Goal: Information Seeking & Learning: Find specific fact

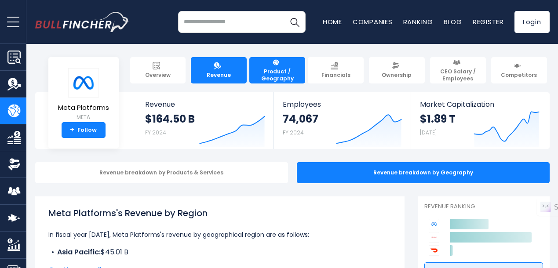
click at [225, 72] on span "Revenue" at bounding box center [219, 75] width 24 height 7
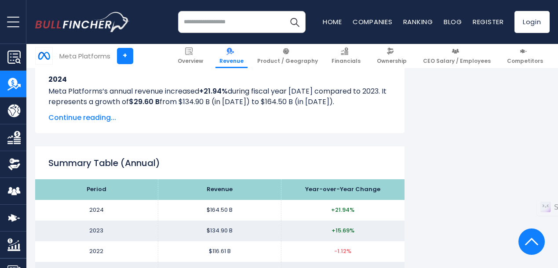
scroll to position [781, 0]
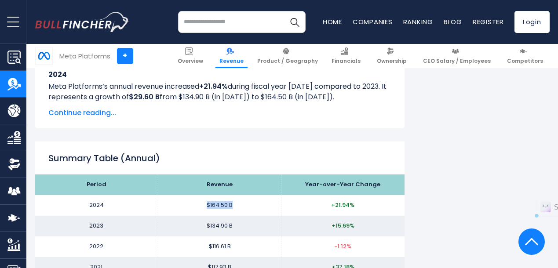
drag, startPoint x: 201, startPoint y: 205, endPoint x: 229, endPoint y: 208, distance: 28.3
click at [229, 208] on td "$164.50 B" at bounding box center [219, 205] width 123 height 21
copy td "$164.50 B"
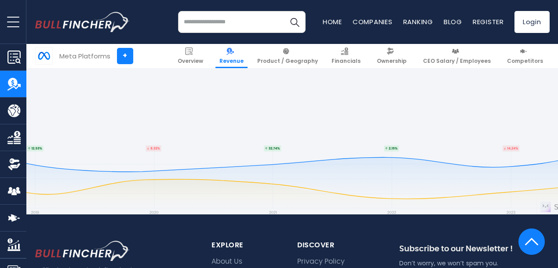
scroll to position [2433, 0]
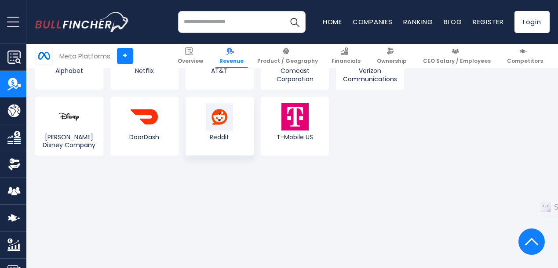
click at [206, 120] on img at bounding box center [219, 116] width 27 height 27
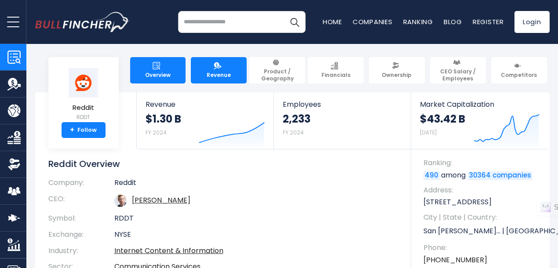
click at [212, 76] on link "Revenue" at bounding box center [219, 70] width 56 height 26
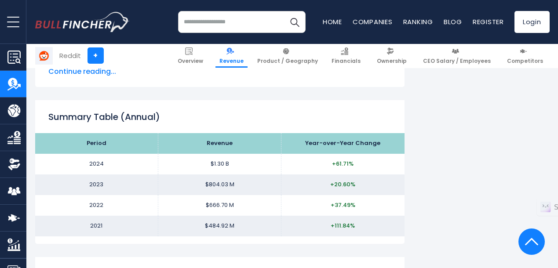
scroll to position [828, 0]
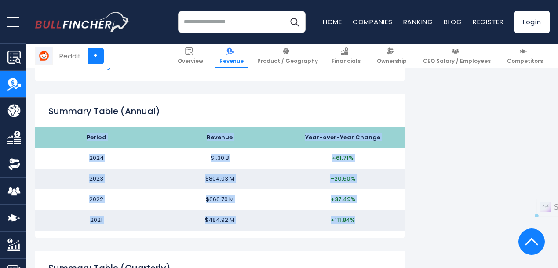
drag, startPoint x: 82, startPoint y: 137, endPoint x: 359, endPoint y: 225, distance: 290.2
click at [359, 225] on tbody "Period Revenue Year-over-Year Change 2024 $1.30 B +61.71% 2023 $804.03 M" at bounding box center [219, 178] width 369 height 103
click at [232, 157] on td "$1.30 B" at bounding box center [219, 158] width 123 height 21
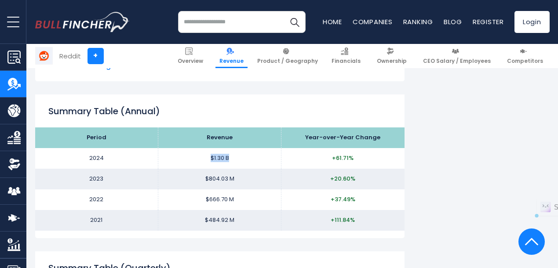
drag, startPoint x: 228, startPoint y: 158, endPoint x: 192, endPoint y: 155, distance: 36.6
click at [192, 155] on td "$1.30 B" at bounding box center [219, 158] width 123 height 21
copy td "$1.30 B"
click at [80, 139] on th "Period" at bounding box center [96, 137] width 123 height 21
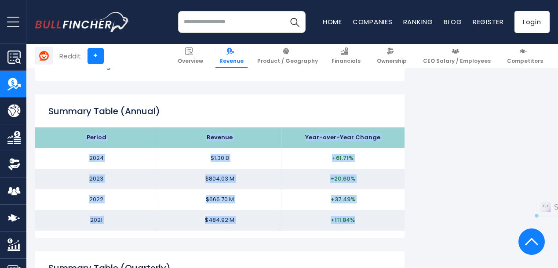
drag, startPoint x: 80, startPoint y: 137, endPoint x: 341, endPoint y: 226, distance: 276.3
click at [341, 226] on tbody "Period Revenue Year-over-Year Change 2024 $1.30 B +61.71% 2023 $804.03 M" at bounding box center [219, 178] width 369 height 103
copy tbody "Period Revenue Year-over-Year Change 2024 $1.30 B +61.71% 2023 $804.03 M +20.60…"
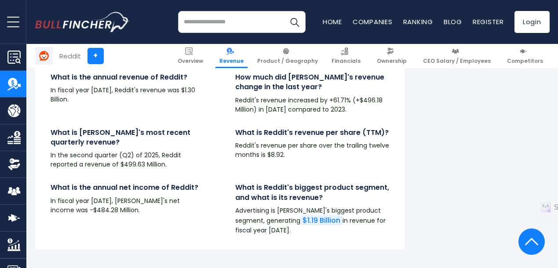
scroll to position [1483, 0]
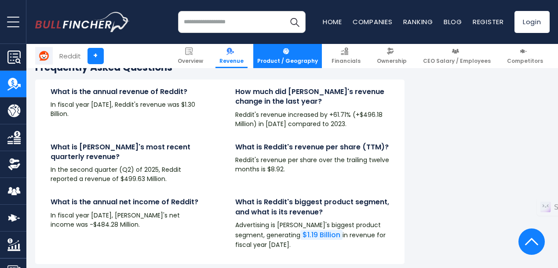
click at [286, 58] on span "Product / Geography" at bounding box center [287, 61] width 61 height 7
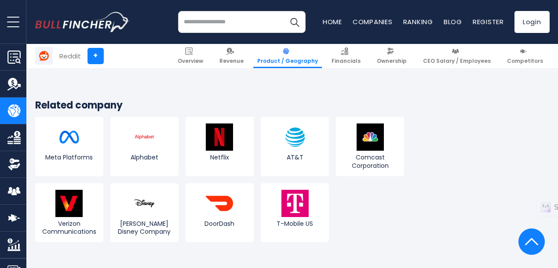
scroll to position [939, 0]
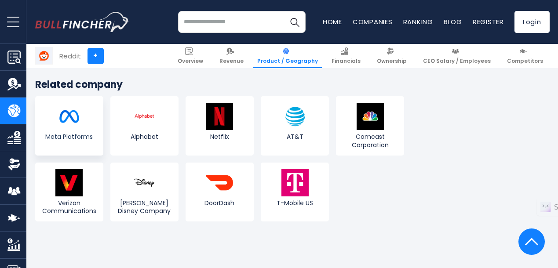
click at [62, 120] on img at bounding box center [68, 116] width 27 height 27
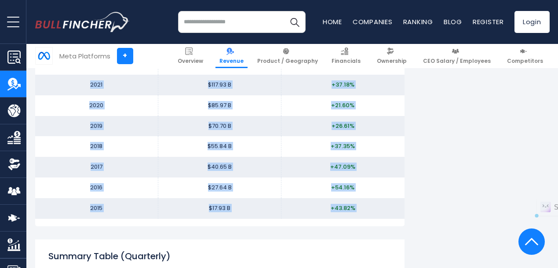
scroll to position [964, 0]
drag, startPoint x: 80, startPoint y: 104, endPoint x: 352, endPoint y: 211, distance: 292.5
click at [352, 211] on tbody "Period Revenue Year-over-Year Change 2024 $164.50 B +21.94% 2023 $134.90 B +15.…" at bounding box center [219, 105] width 369 height 227
copy tbody "Period Revenue Year-over-Year Change 2024 $164.50 B +21.94% 2023 $134.90 B +15.…"
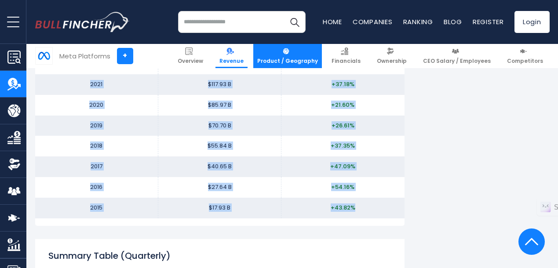
click at [285, 61] on span "Product / Geography" at bounding box center [287, 61] width 61 height 7
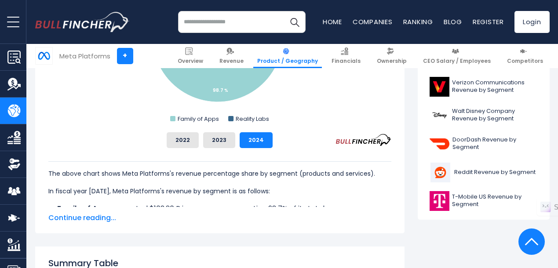
scroll to position [369, 0]
drag, startPoint x: 185, startPoint y: 174, endPoint x: 209, endPoint y: 178, distance: 24.1
click at [209, 178] on p "The above chart shows Meta Platforms's revenue percentage share by segment (pro…" at bounding box center [219, 173] width 343 height 11
drag, startPoint x: 131, startPoint y: 203, endPoint x: 211, endPoint y: 204, distance: 80.0
click at [210, 196] on p "In fiscal year 2024, Meta Platforms's revenue by segment is as follows:" at bounding box center [219, 190] width 343 height 11
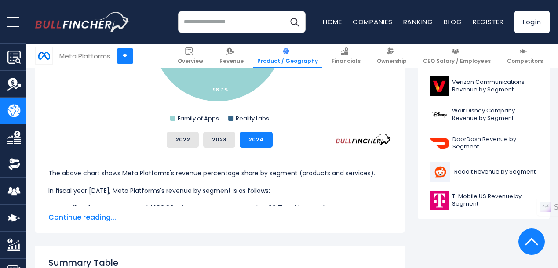
click at [81, 219] on span "Continue reading..." at bounding box center [219, 217] width 343 height 11
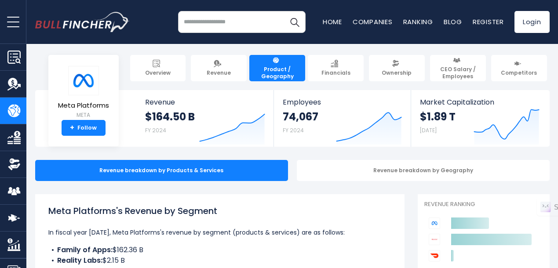
scroll to position [0, 0]
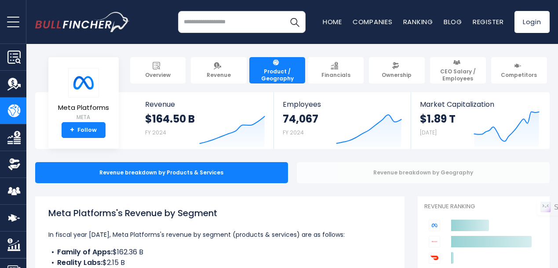
click at [381, 174] on div "Revenue breakdown by Geography" at bounding box center [423, 172] width 253 height 21
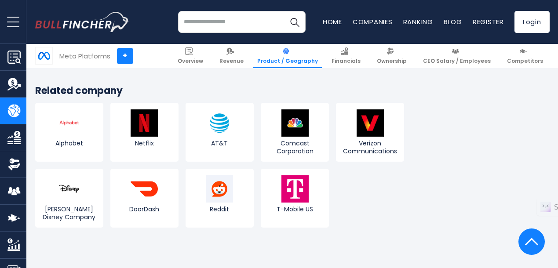
scroll to position [1663, 0]
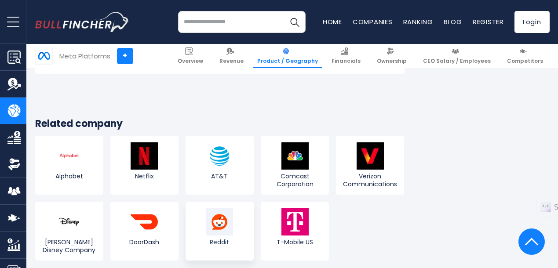
click at [222, 208] on img at bounding box center [219, 221] width 27 height 27
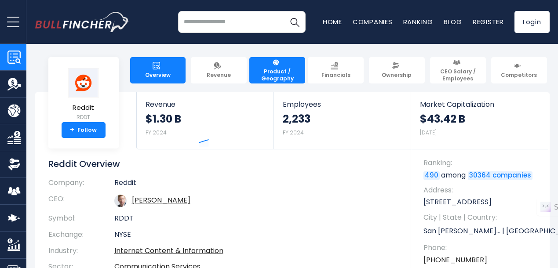
click at [286, 79] on link "Product / Geography" at bounding box center [277, 70] width 56 height 26
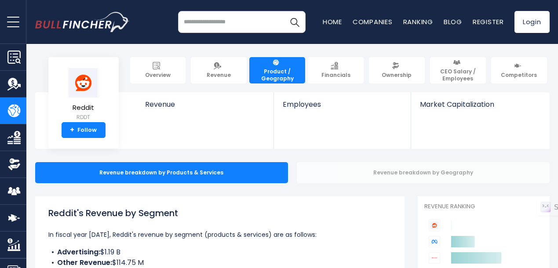
click at [416, 171] on div "Revenue breakdown by Geography" at bounding box center [423, 172] width 253 height 21
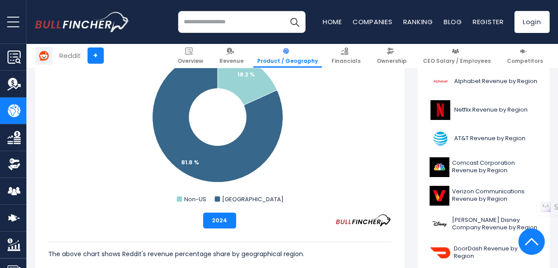
scroll to position [281, 0]
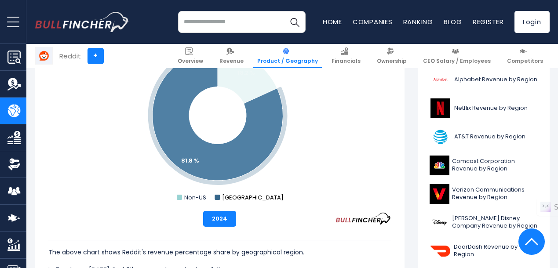
drag, startPoint x: 264, startPoint y: 199, endPoint x: 227, endPoint y: 197, distance: 36.5
click at [227, 197] on icon "Created with Highcharts 12.1.2 Chart context menu Reddit's Revenue Share by Reg…" at bounding box center [219, 116] width 343 height 176
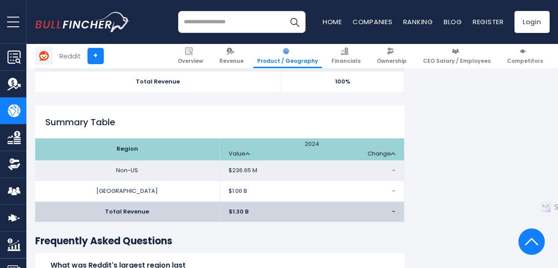
scroll to position [648, 0]
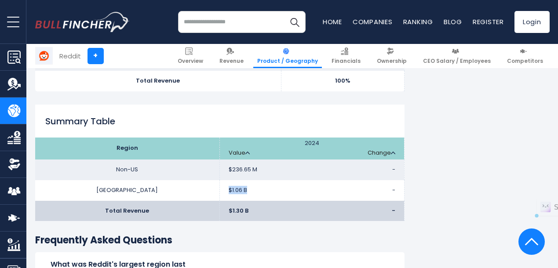
click at [241, 190] on td "$1.06 B -" at bounding box center [311, 190] width 185 height 21
copy span "$1.06 B"
